Goal: Information Seeking & Learning: Learn about a topic

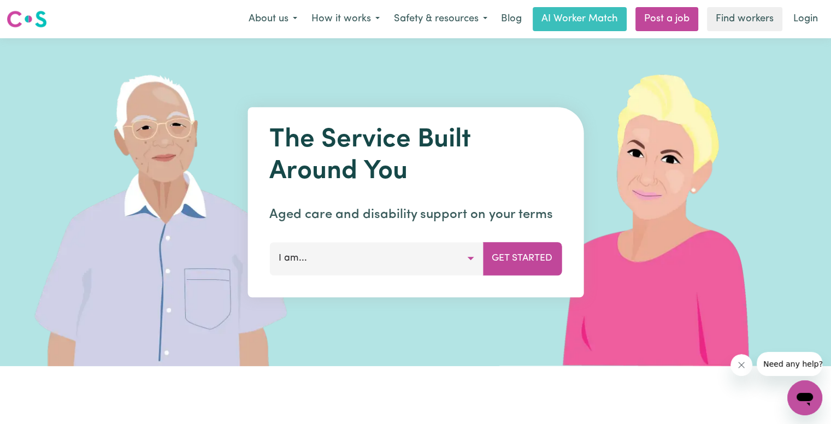
click at [473, 261] on button "I am..." at bounding box center [376, 258] width 214 height 33
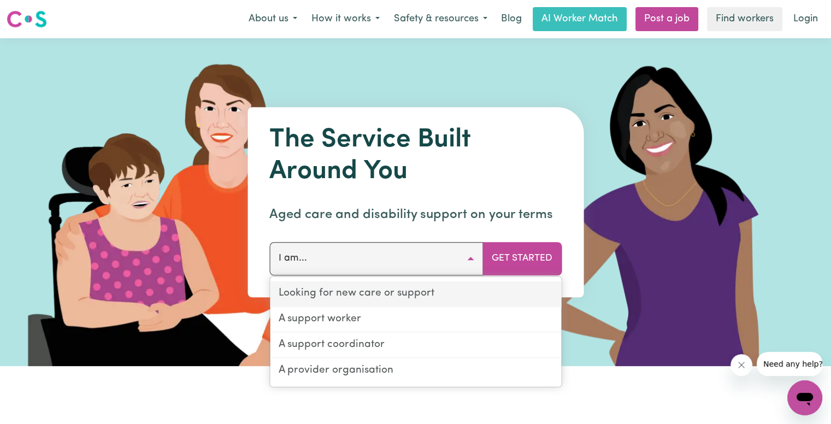
click at [380, 293] on link "Looking for new care or support" at bounding box center [415, 294] width 291 height 26
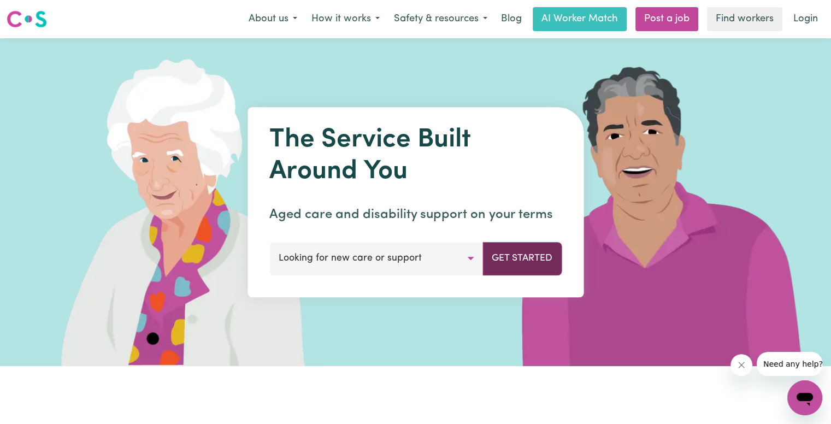
click at [521, 256] on button "Get Started" at bounding box center [522, 258] width 79 height 33
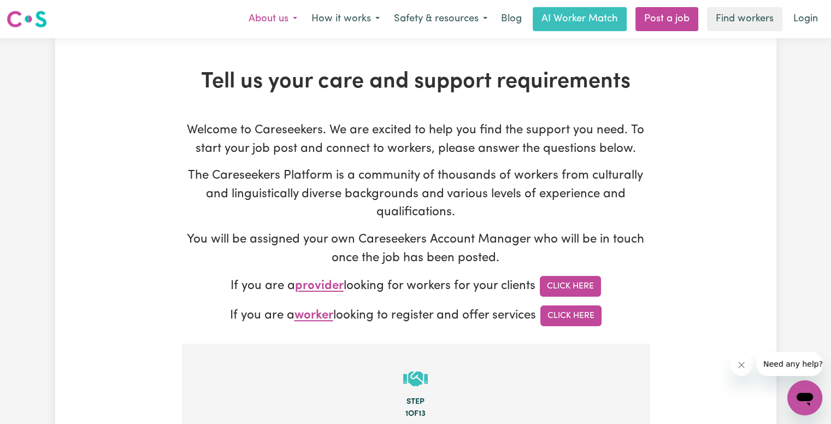
click at [273, 17] on button "About us" at bounding box center [273, 19] width 63 height 23
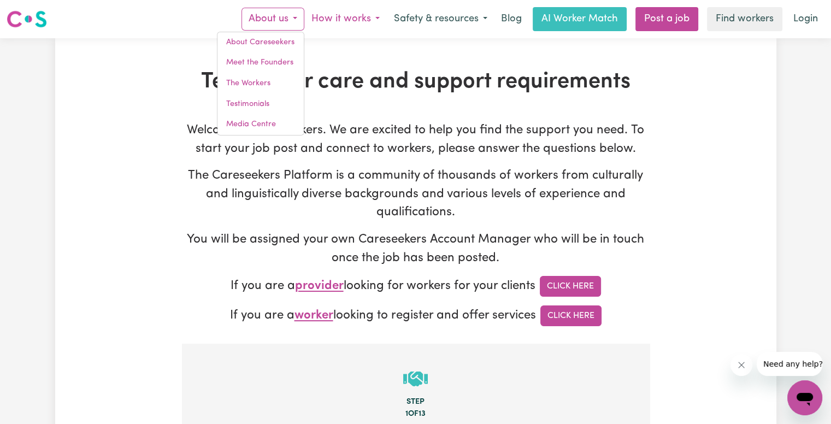
click at [332, 16] on button "How it works" at bounding box center [345, 19] width 83 height 23
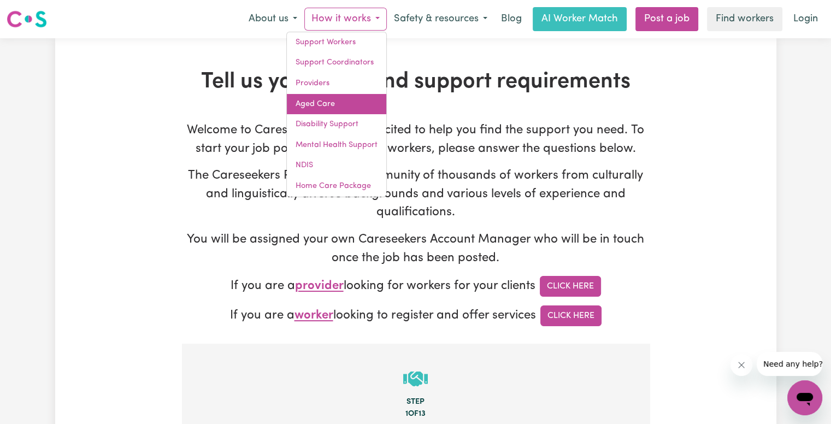
click at [314, 103] on link "Aged Care" at bounding box center [336, 104] width 99 height 21
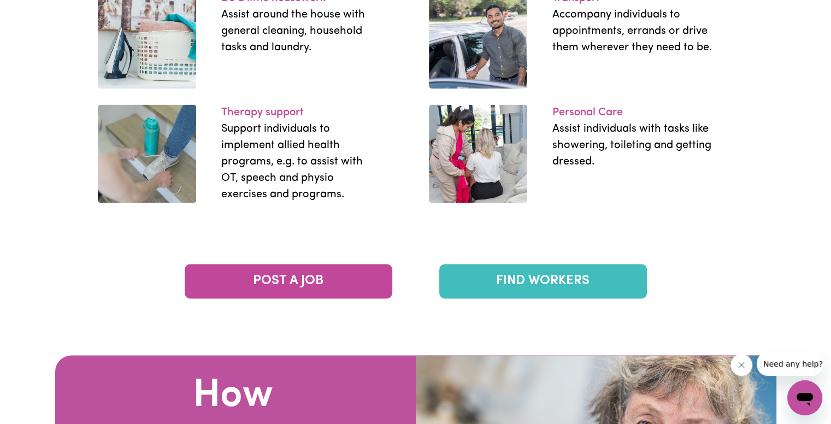
scroll to position [1530, 0]
